Goal: Task Accomplishment & Management: Manage account settings

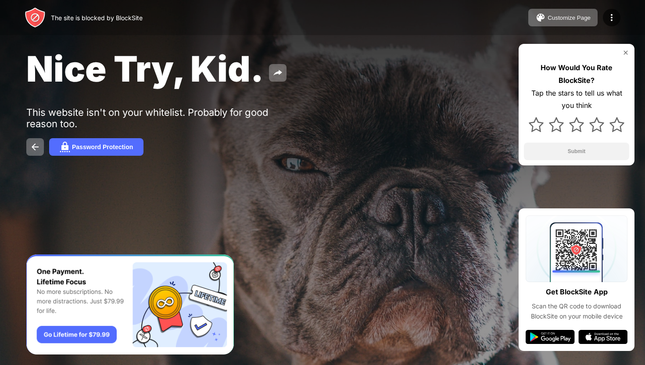
click at [385, 26] on div "The site is blocked by BlockSite Customize Page Edit Block List Redirect Custom…" at bounding box center [322, 17] width 645 height 35
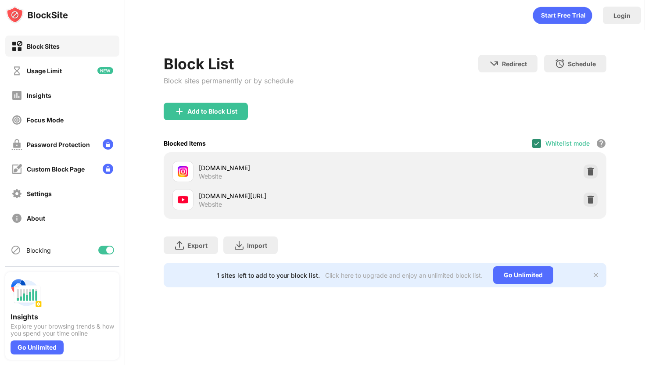
click at [540, 146] on div at bounding box center [536, 143] width 9 height 9
